Goal: Information Seeking & Learning: Understand process/instructions

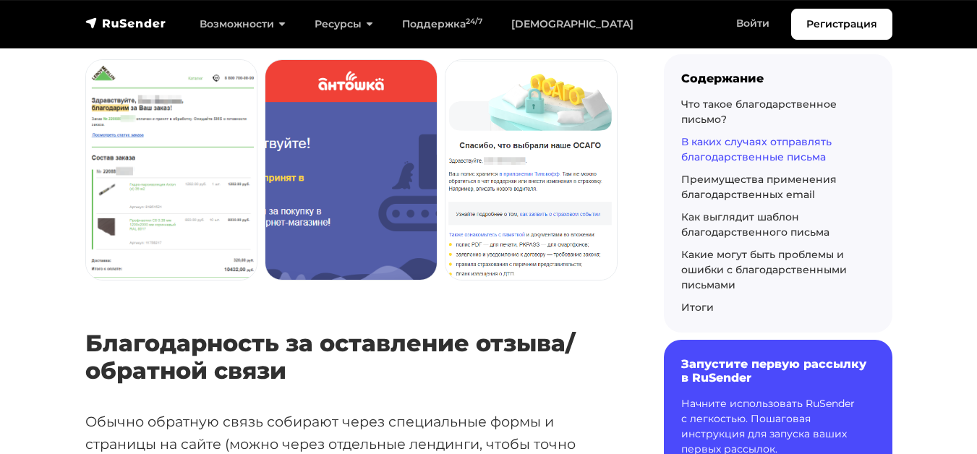
scroll to position [3907, 0]
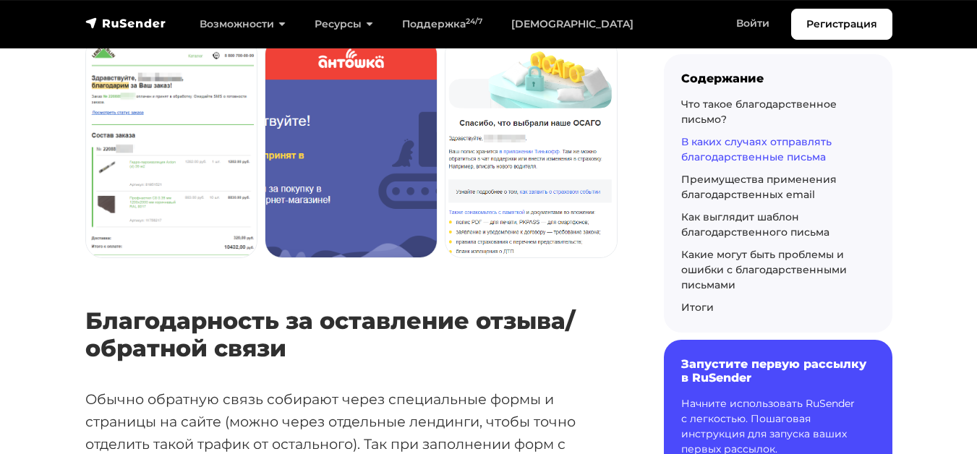
click at [483, 172] on img at bounding box center [531, 147] width 171 height 219
click at [485, 171] on img at bounding box center [531, 147] width 171 height 219
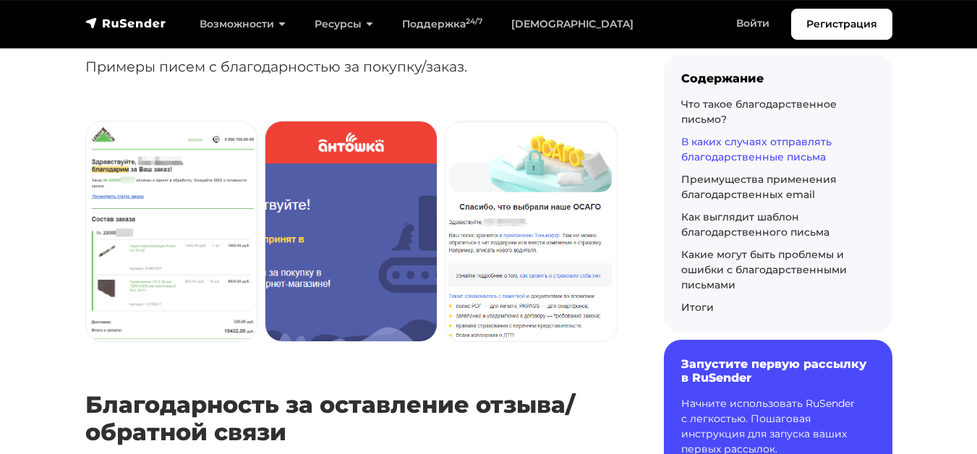
scroll to position [3835, 0]
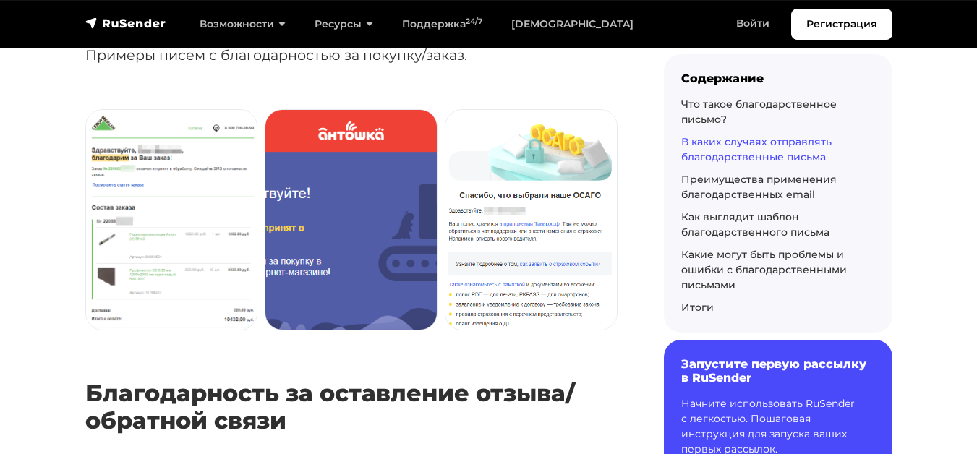
click at [221, 211] on img at bounding box center [171, 219] width 171 height 219
click at [354, 209] on img at bounding box center [351, 219] width 171 height 219
drag, startPoint x: 354, startPoint y: 209, endPoint x: 475, endPoint y: 220, distance: 122.0
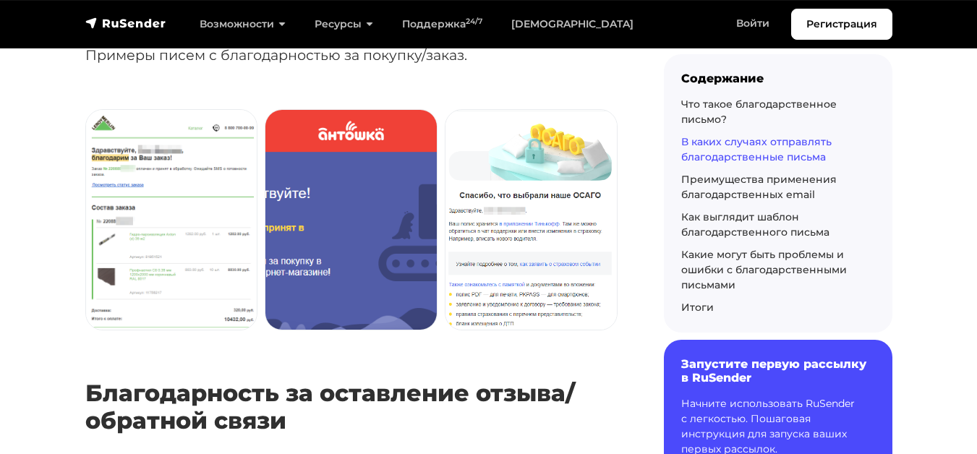
click at [361, 209] on img at bounding box center [351, 219] width 171 height 219
click at [522, 225] on img at bounding box center [531, 219] width 171 height 219
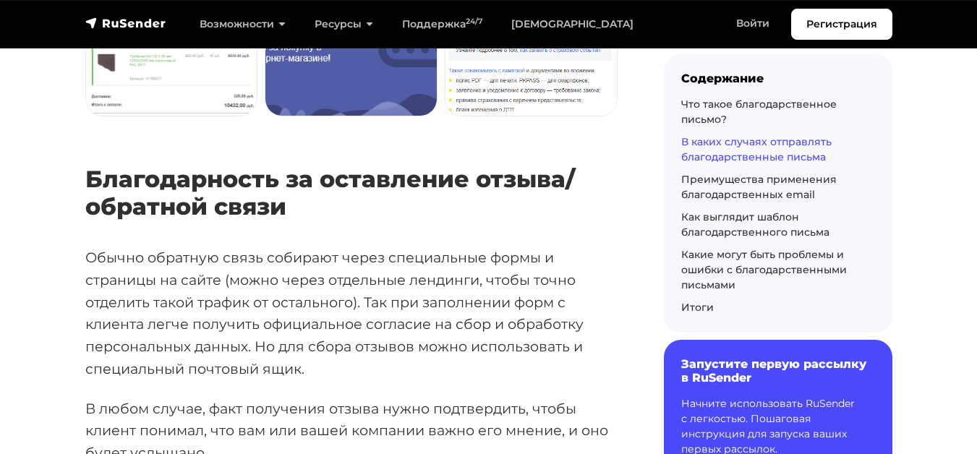
scroll to position [4052, 0]
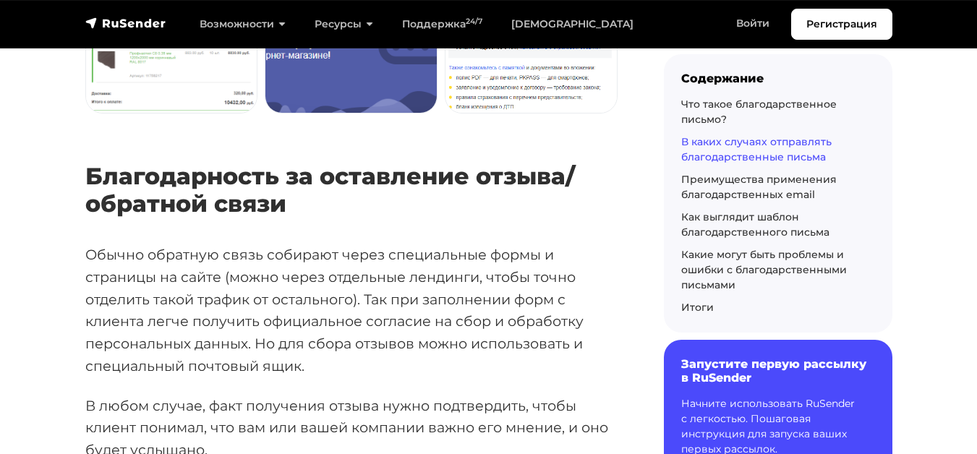
click at [549, 132] on figure at bounding box center [351, 8] width 532 height 284
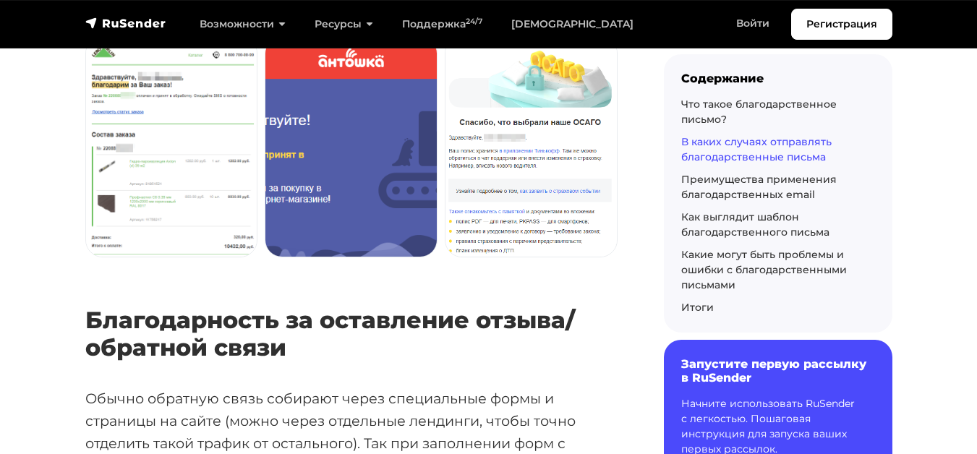
scroll to position [3907, 0]
click at [517, 127] on img at bounding box center [531, 147] width 171 height 219
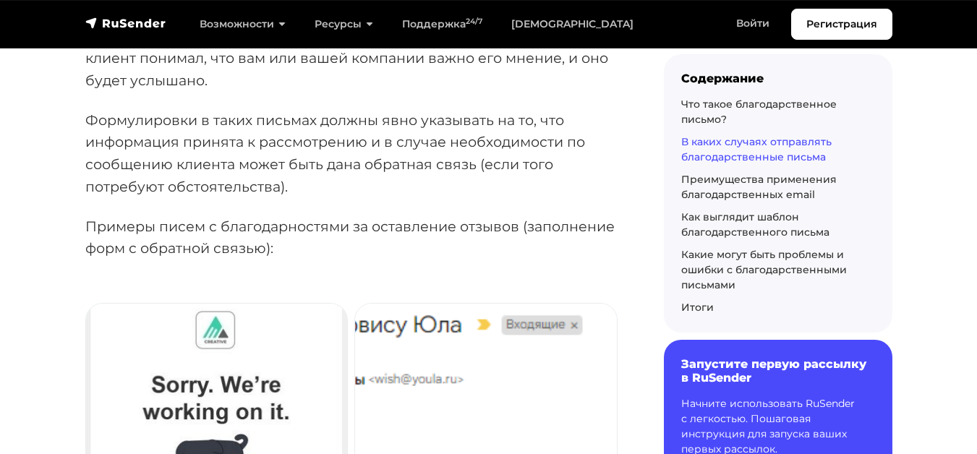
scroll to position [4413, 0]
